Goal: Task Accomplishment & Management: Use online tool/utility

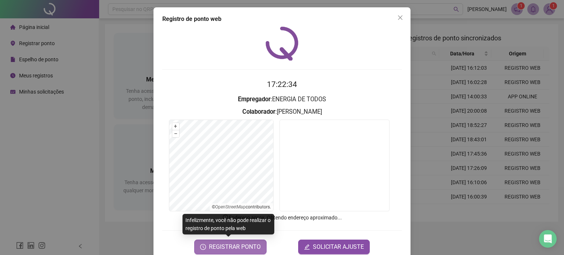
click at [213, 248] on span "REGISTRAR PONTO" at bounding box center [235, 247] width 52 height 9
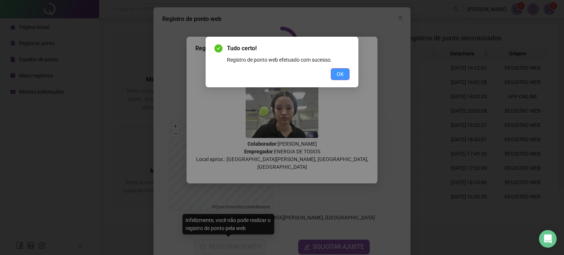
click at [340, 75] on span "OK" at bounding box center [340, 74] width 7 height 8
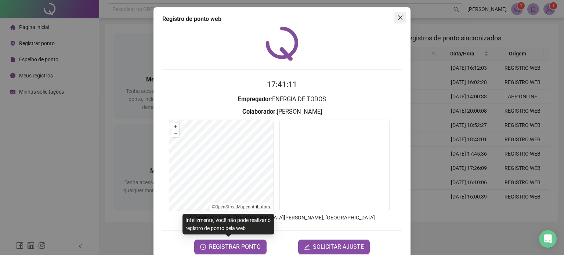
click at [397, 19] on icon "close" at bounding box center [400, 18] width 6 height 6
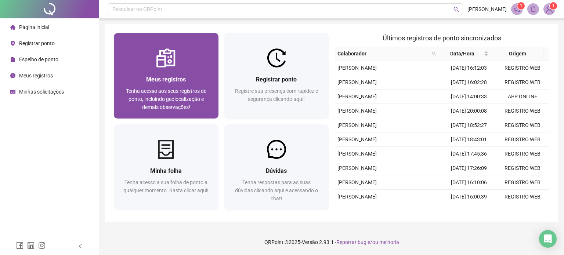
click at [161, 81] on span "Meus registros" at bounding box center [166, 79] width 40 height 7
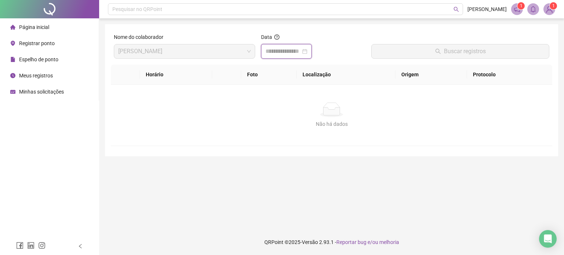
click at [283, 50] on input at bounding box center [282, 51] width 35 height 9
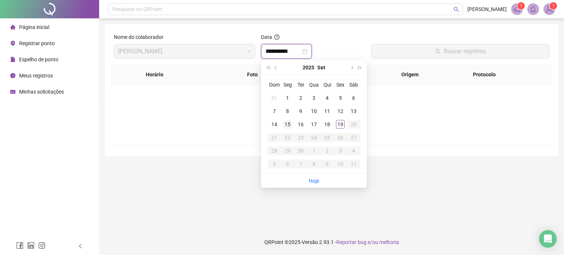
type input "**********"
click at [311, 183] on link "Hoje" at bounding box center [314, 181] width 10 height 6
type input "**********"
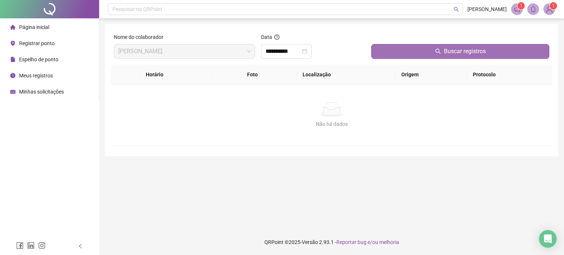
click at [393, 50] on button "Buscar registros" at bounding box center [460, 51] width 178 height 15
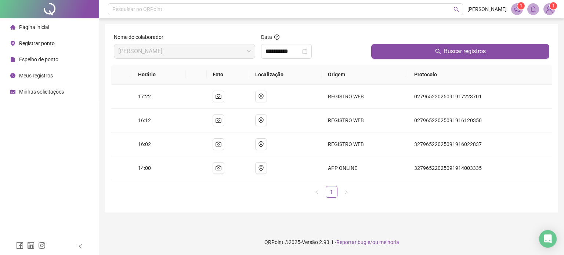
click at [28, 26] on span "Página inicial" at bounding box center [34, 27] width 30 height 6
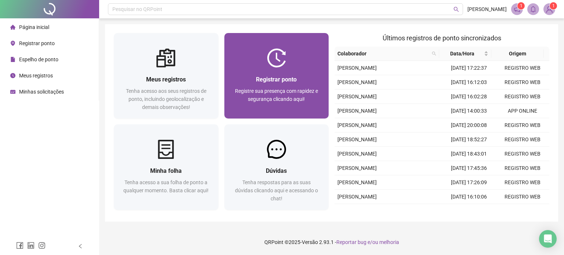
click at [284, 88] on span "Registre sua presença com rapidez e segurança clicando aqui!" at bounding box center [276, 95] width 83 height 14
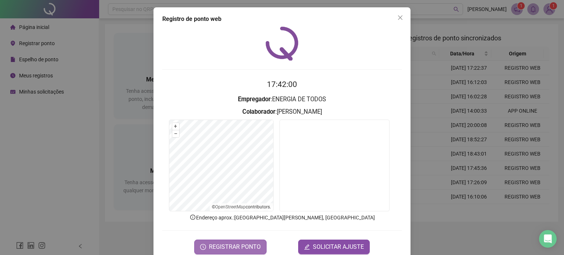
click at [219, 241] on button "REGISTRAR PONTO" at bounding box center [230, 247] width 72 height 15
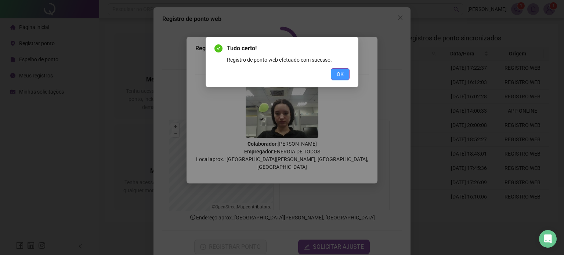
click at [339, 75] on span "OK" at bounding box center [340, 74] width 7 height 8
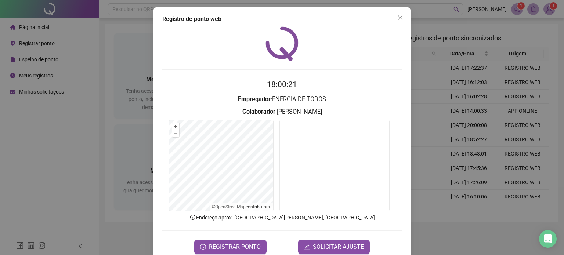
click at [397, 18] on icon "close" at bounding box center [400, 18] width 6 height 6
